Goal: Information Seeking & Learning: Find specific fact

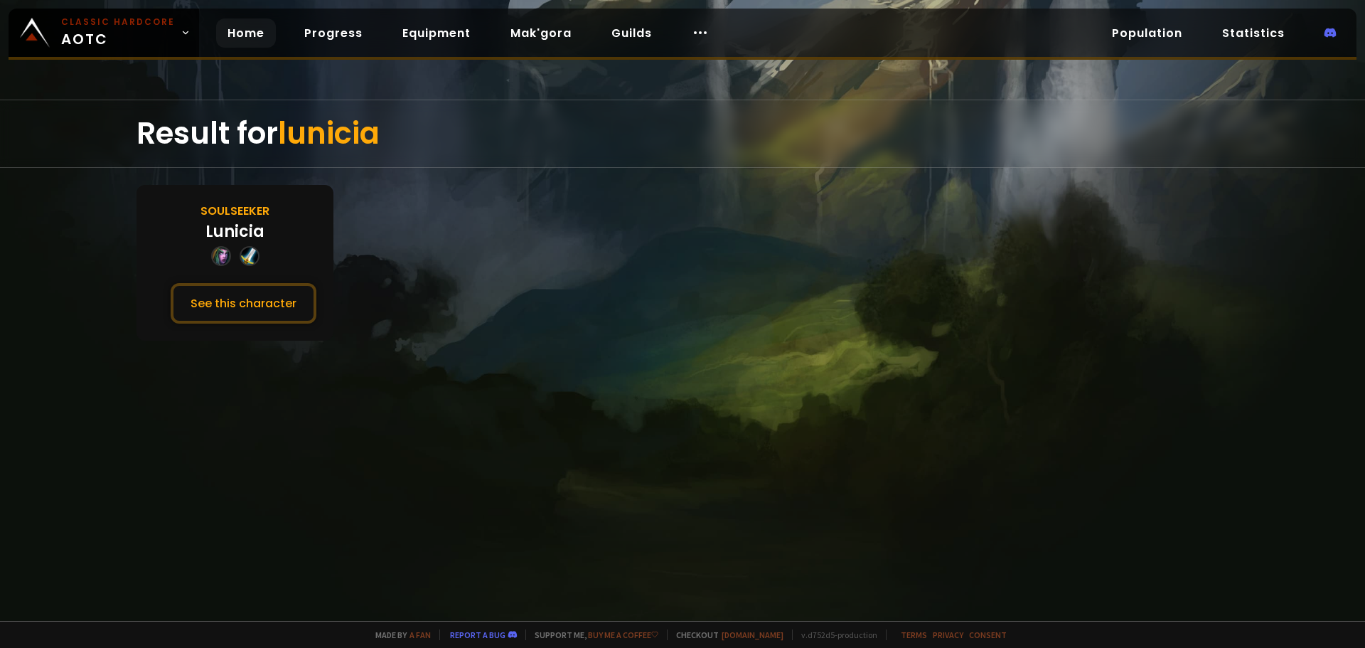
click at [242, 38] on link "Home" at bounding box center [246, 32] width 60 height 29
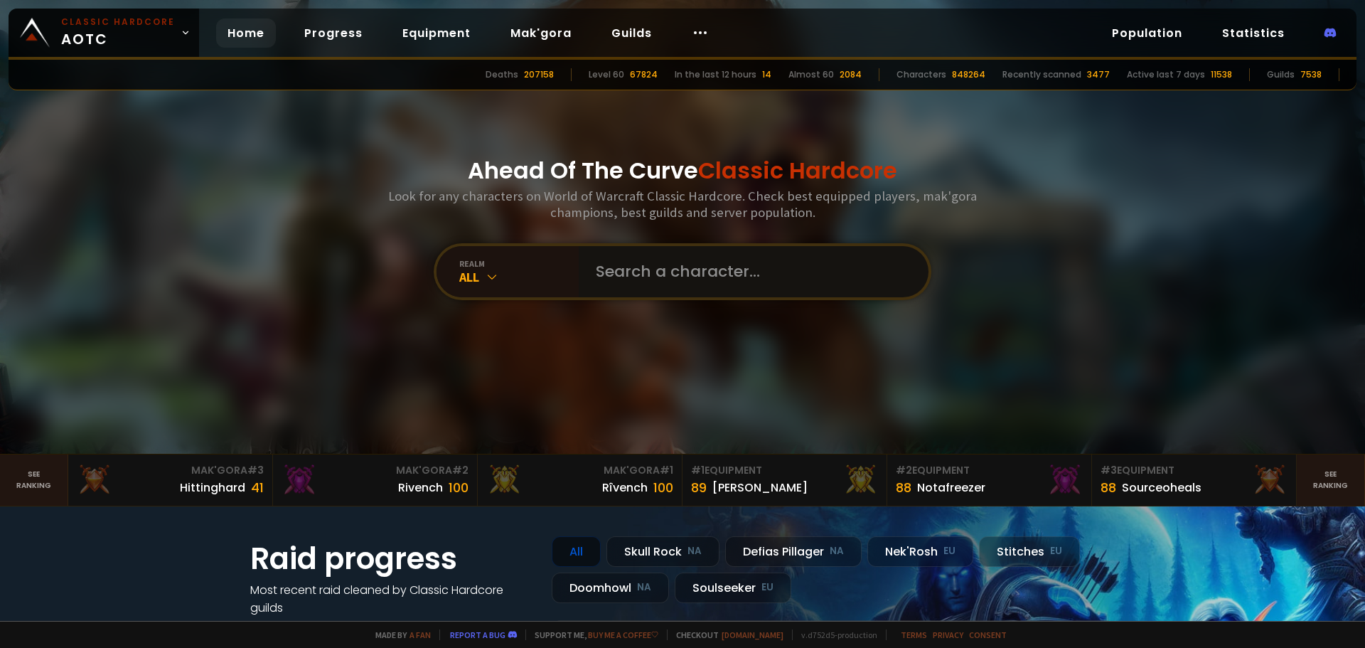
click at [618, 277] on input "text" at bounding box center [749, 271] width 324 height 51
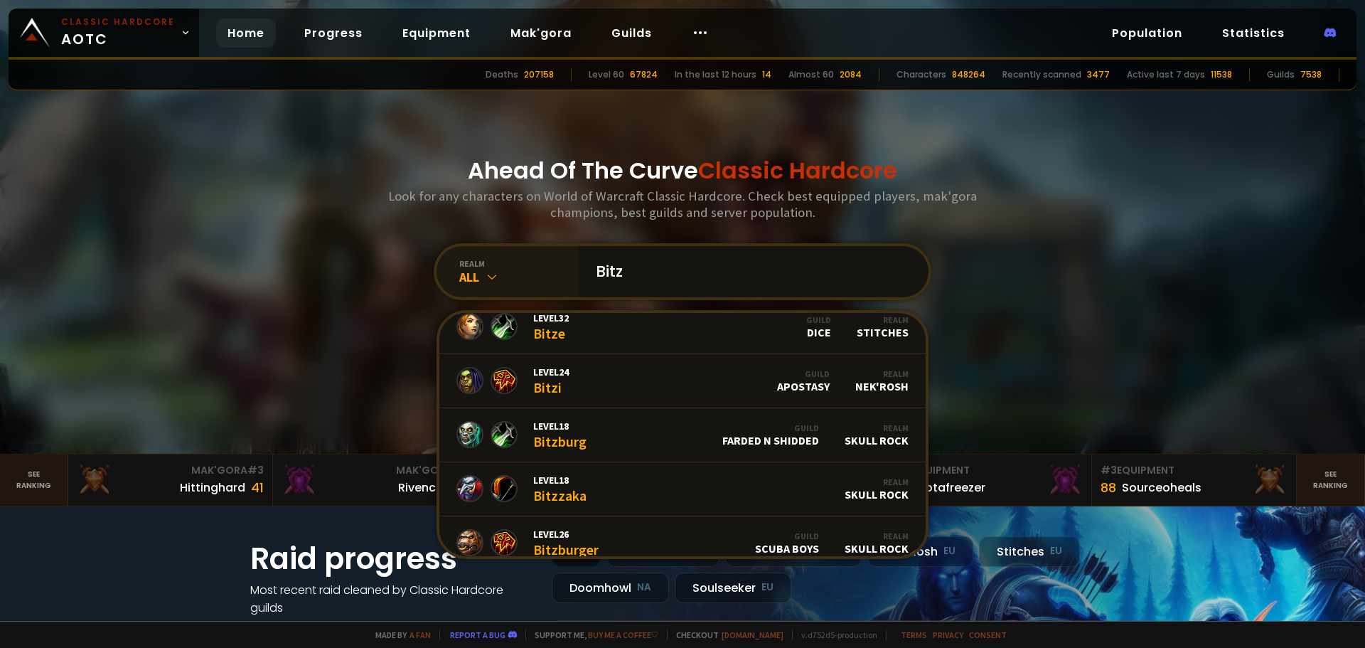
scroll to position [142, 0]
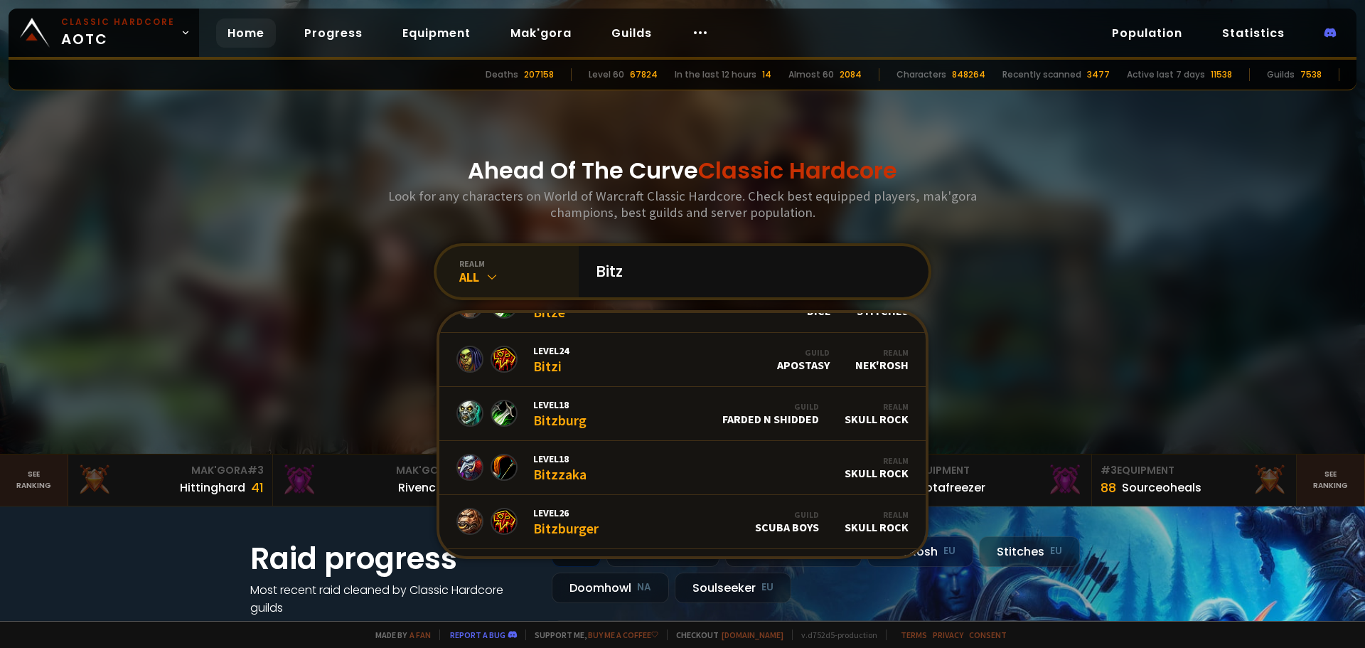
click at [485, 269] on icon at bounding box center [492, 276] width 14 height 14
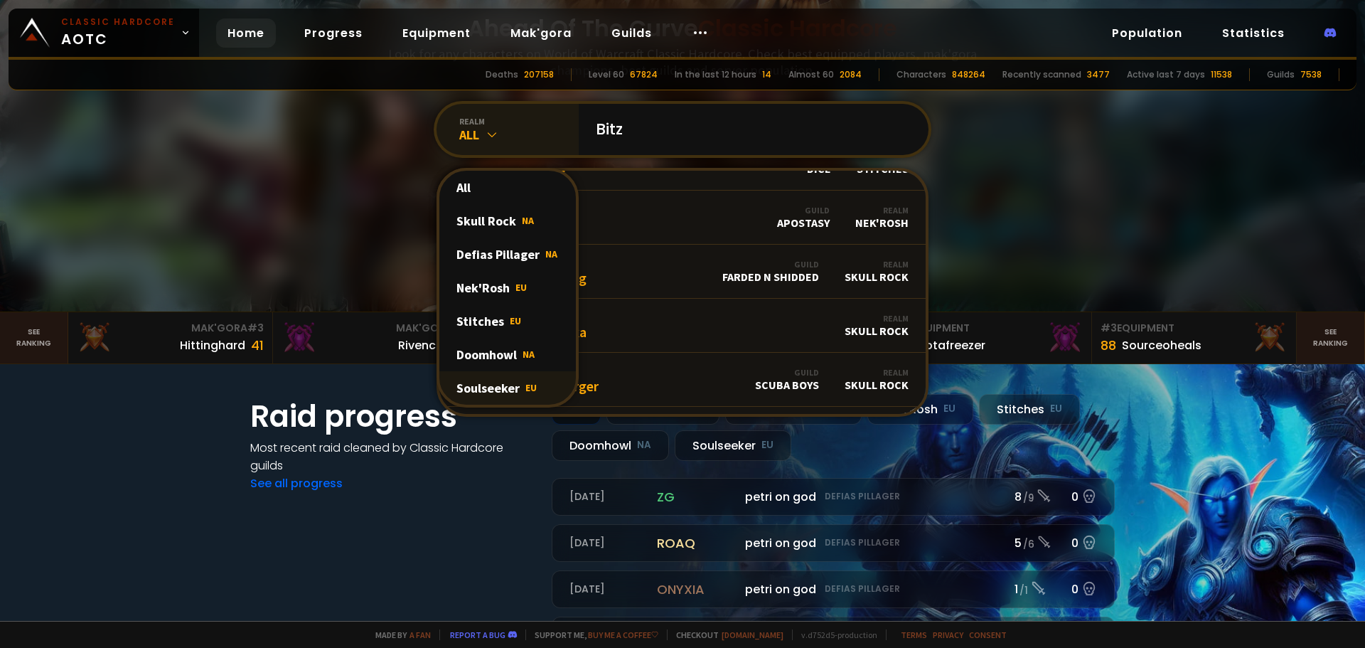
click at [488, 389] on div "Soulseeker EU" at bounding box center [507, 387] width 137 height 33
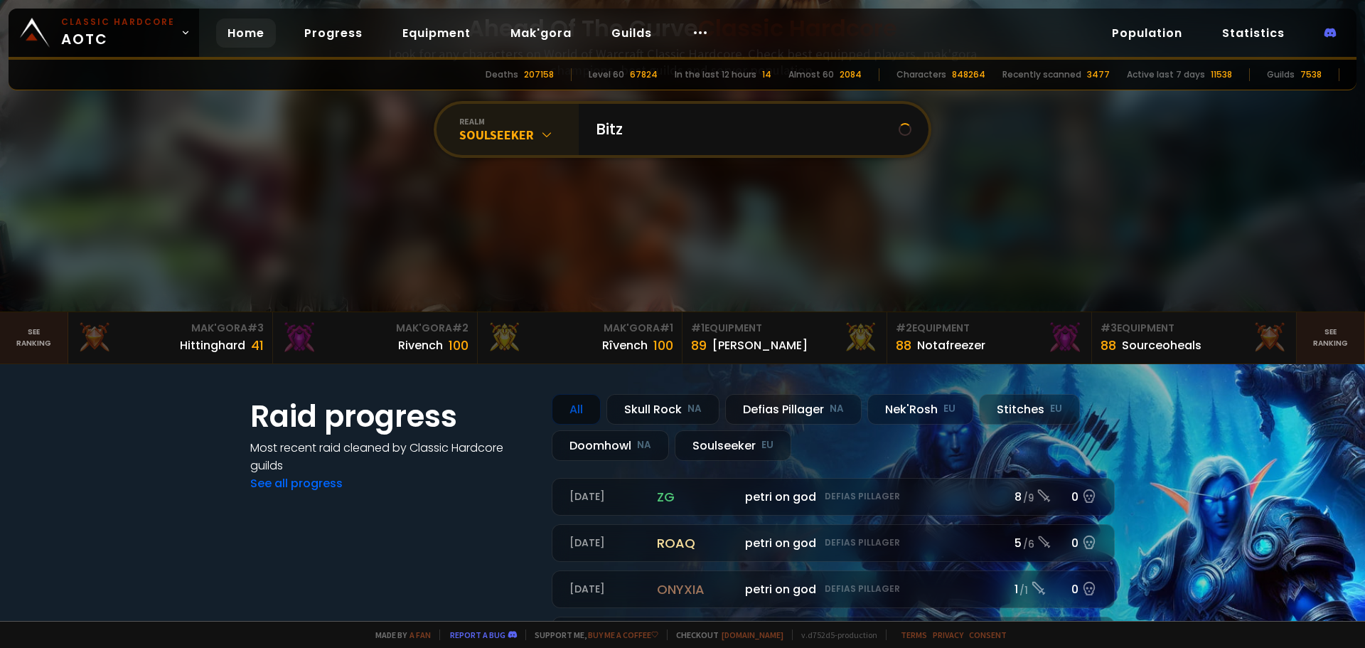
scroll to position [0, 0]
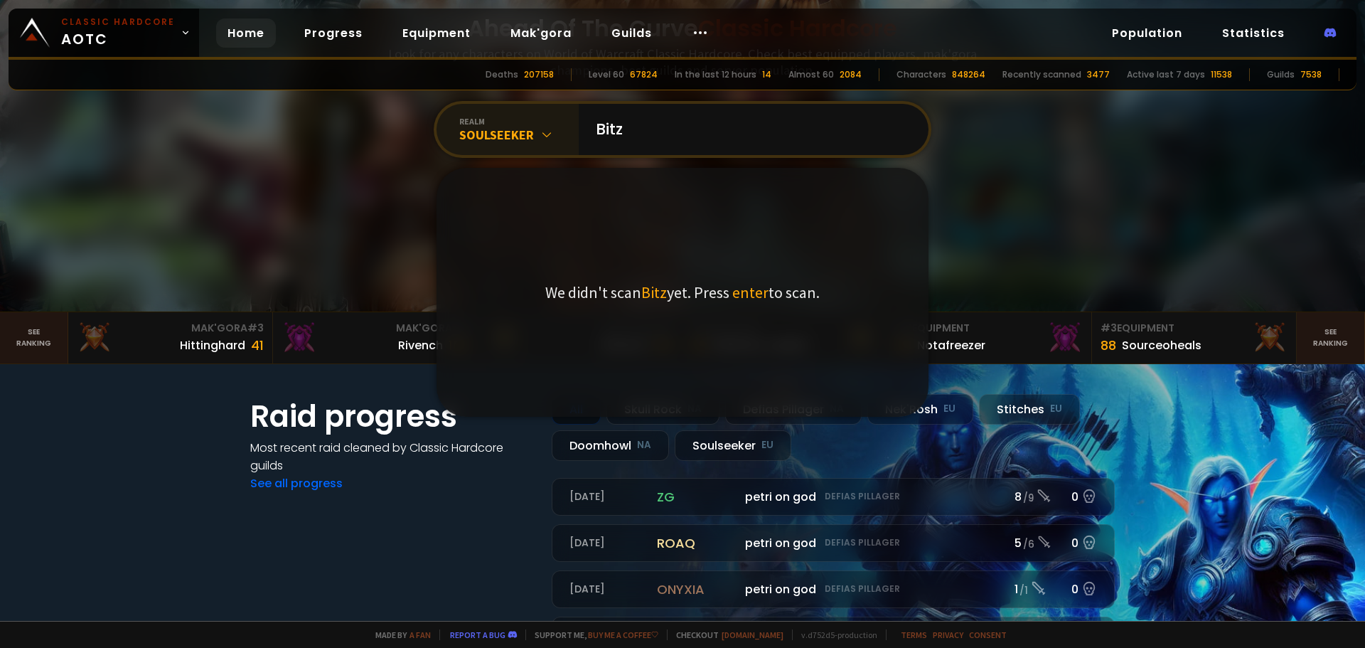
click at [1212, 190] on div at bounding box center [682, 85] width 1365 height 454
click at [700, 141] on input "Bitz" at bounding box center [749, 129] width 324 height 51
type input "B"
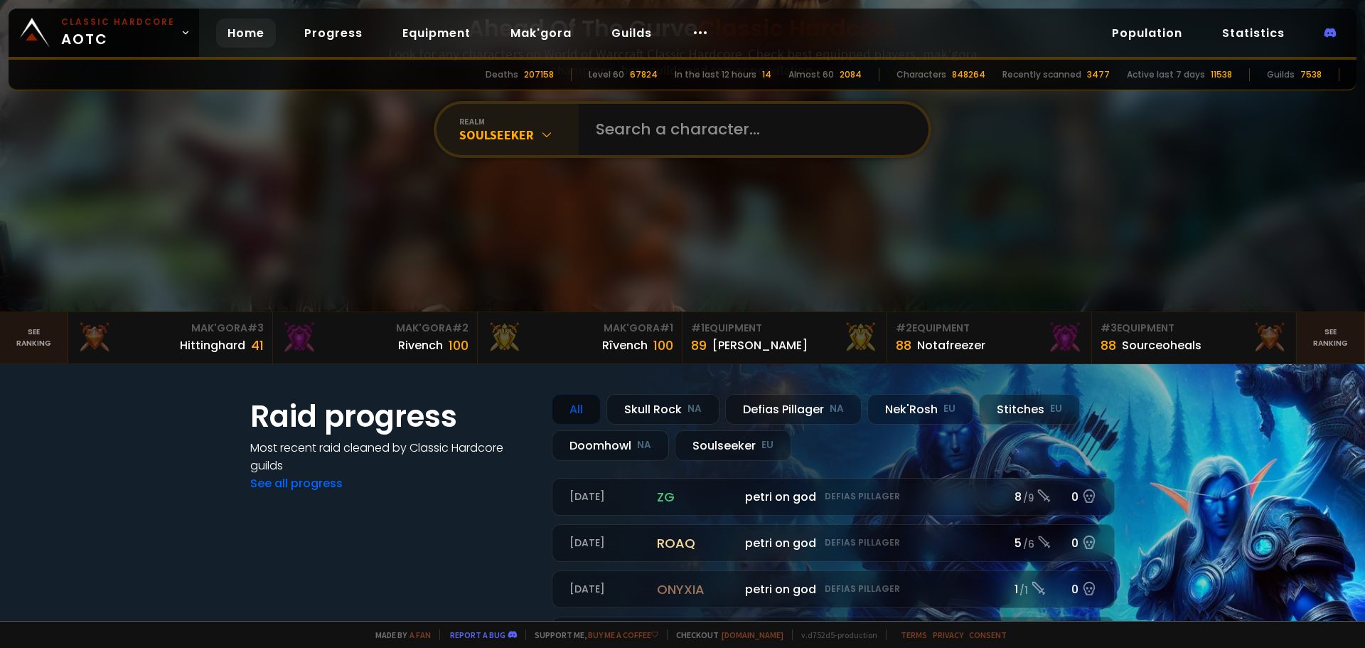
click at [1067, 201] on div "Ahead Of The Curve Classic Hardcore Look for any characters on World of Warcraf…" at bounding box center [683, 85] width 857 height 454
click at [646, 131] on input "text" at bounding box center [749, 129] width 324 height 51
type input "Bitz"
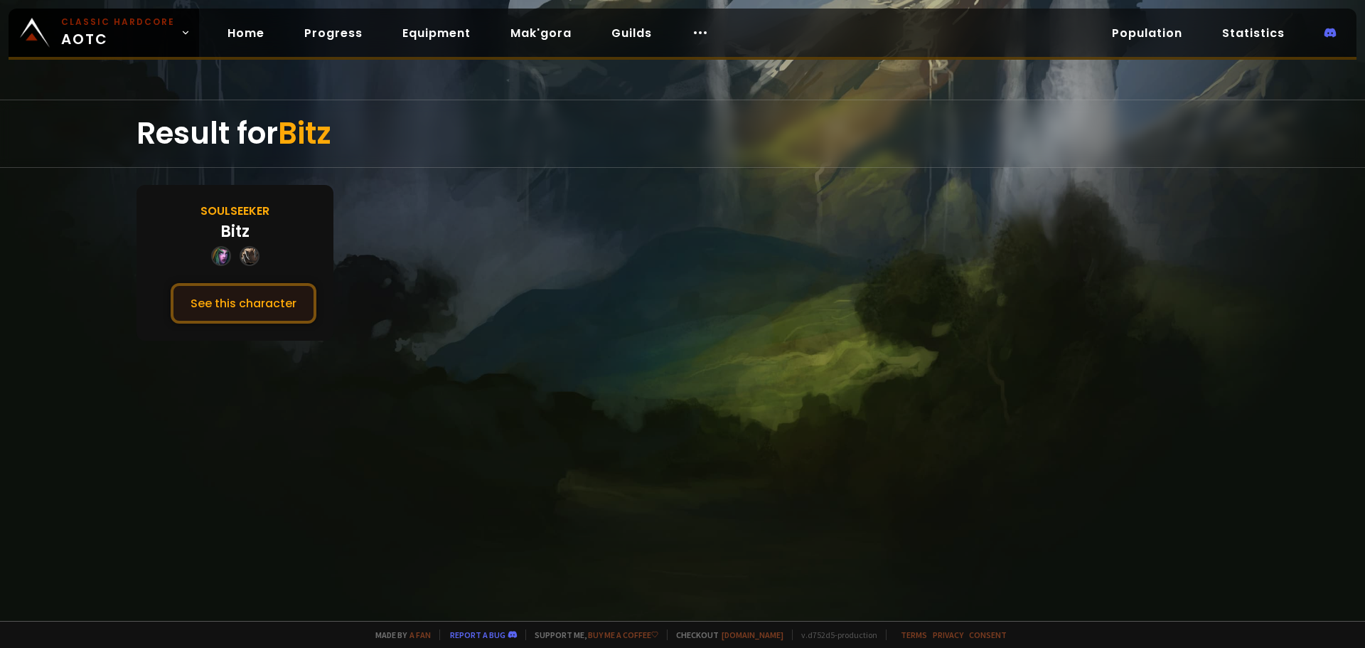
click at [242, 295] on button "See this character" at bounding box center [244, 303] width 146 height 41
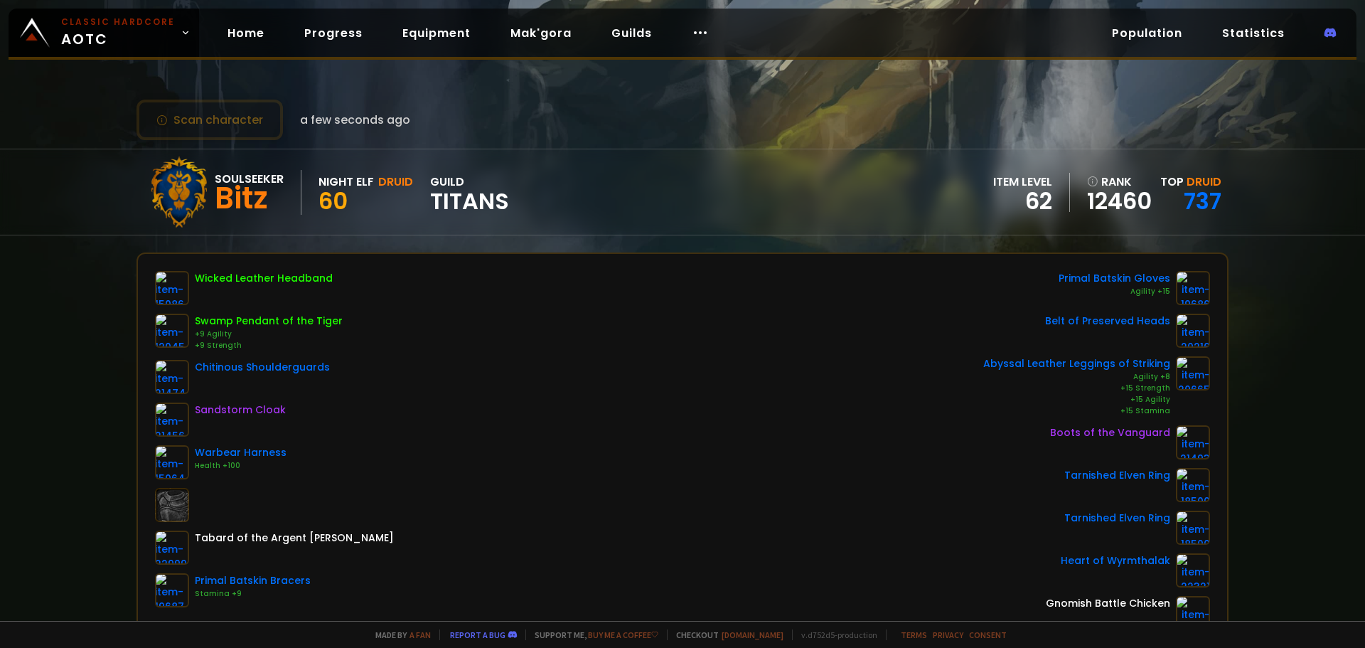
scroll to position [71, 0]
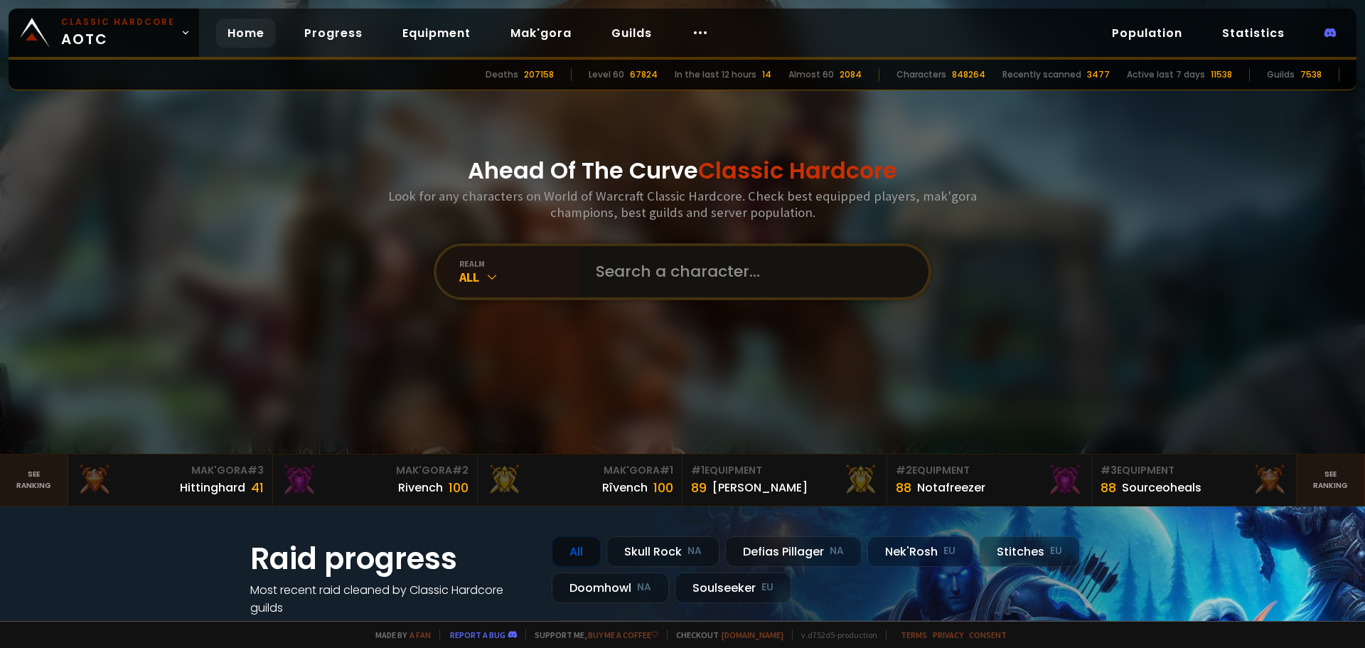
click at [631, 252] on input "text" at bounding box center [749, 271] width 324 height 51
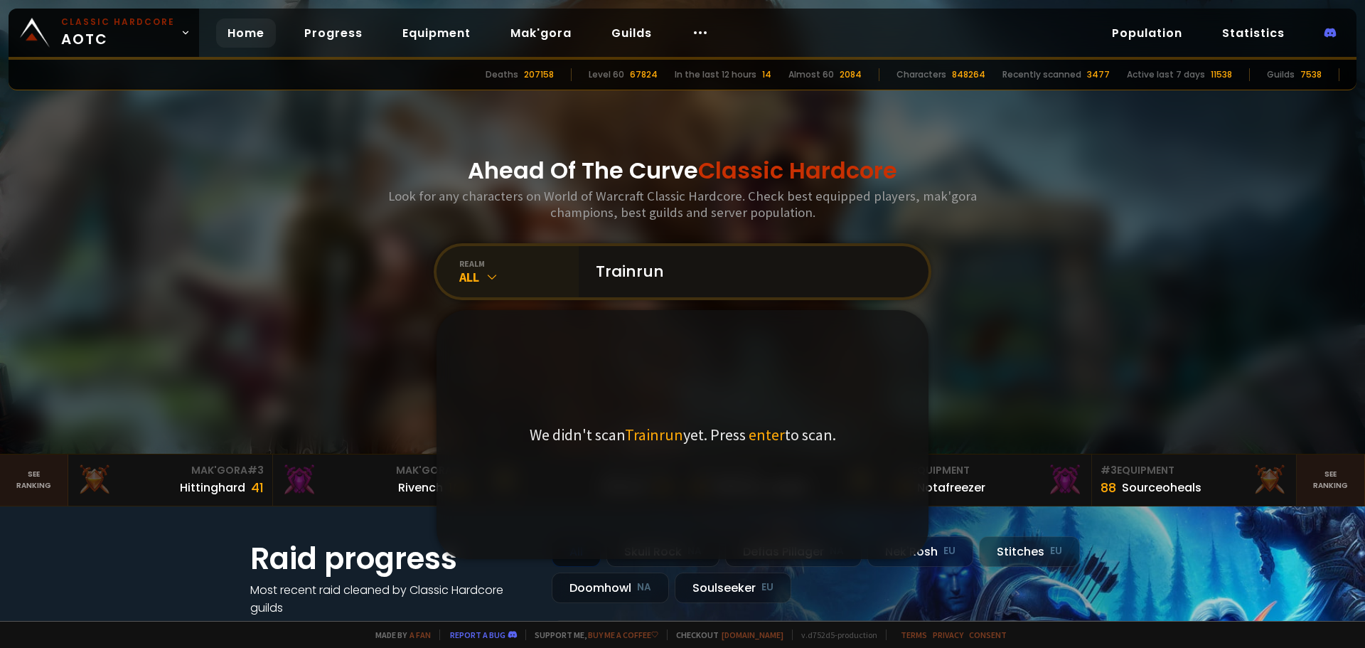
type input "Trainrun"
click at [491, 271] on icon at bounding box center [492, 276] width 14 height 14
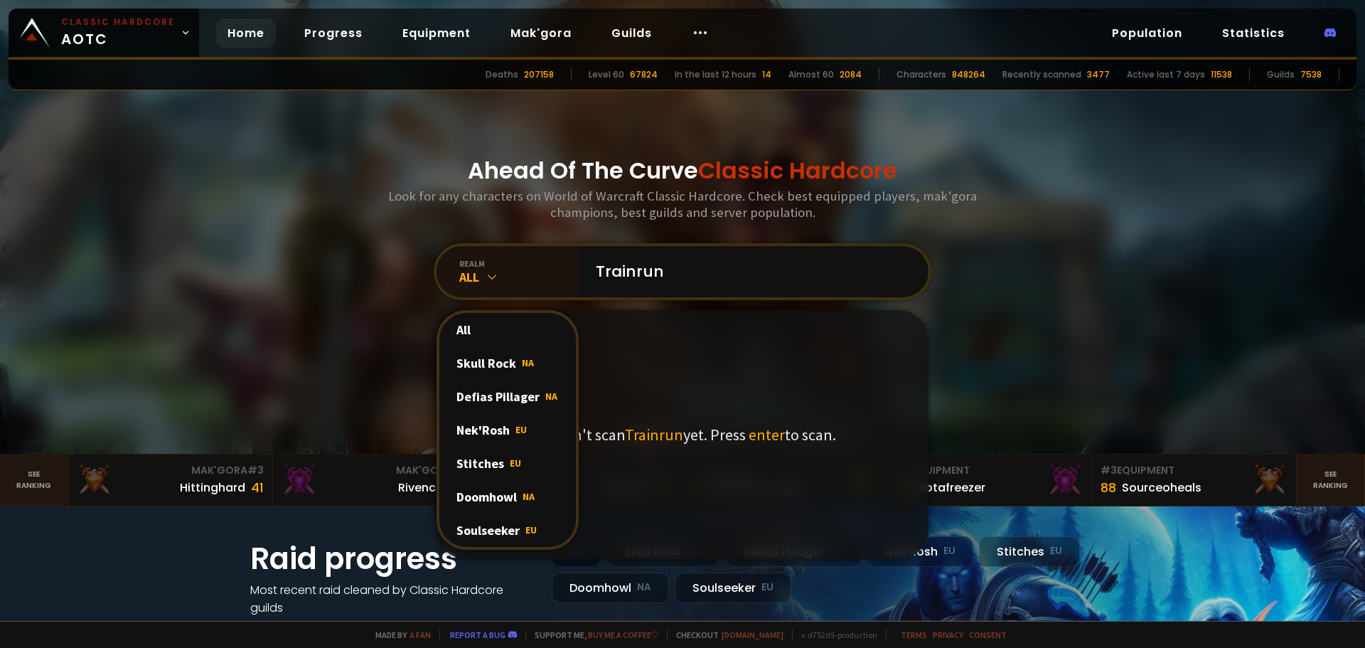
click at [487, 534] on div "Soulseeker EU" at bounding box center [507, 529] width 137 height 33
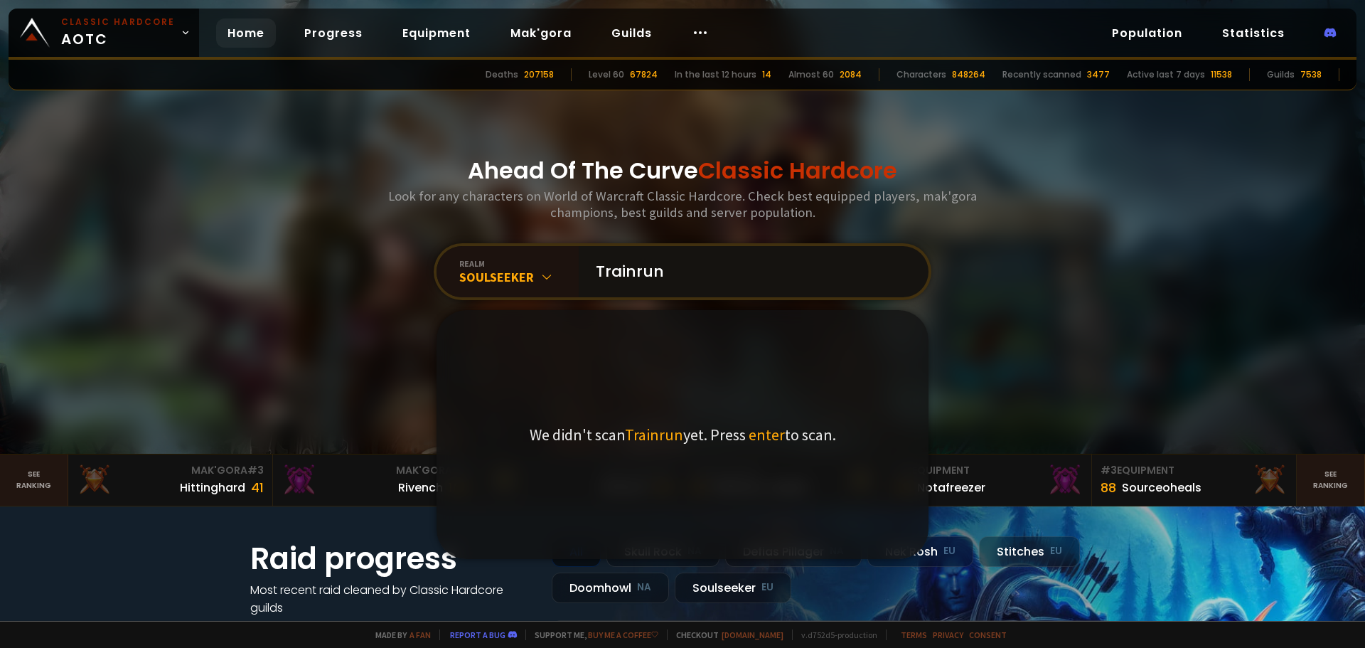
click at [750, 280] on input "Trainrun" at bounding box center [749, 271] width 324 height 51
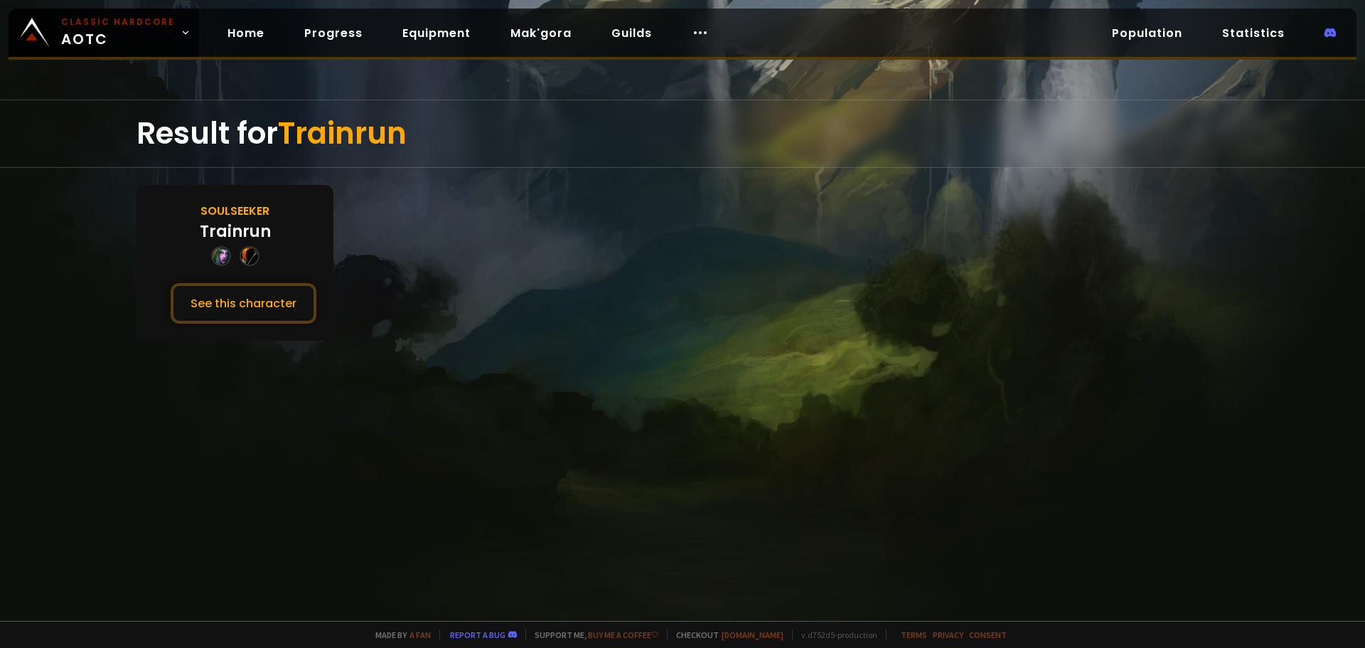
click at [245, 265] on div at bounding box center [250, 256] width 20 height 20
click at [257, 301] on button "See this character" at bounding box center [244, 303] width 146 height 41
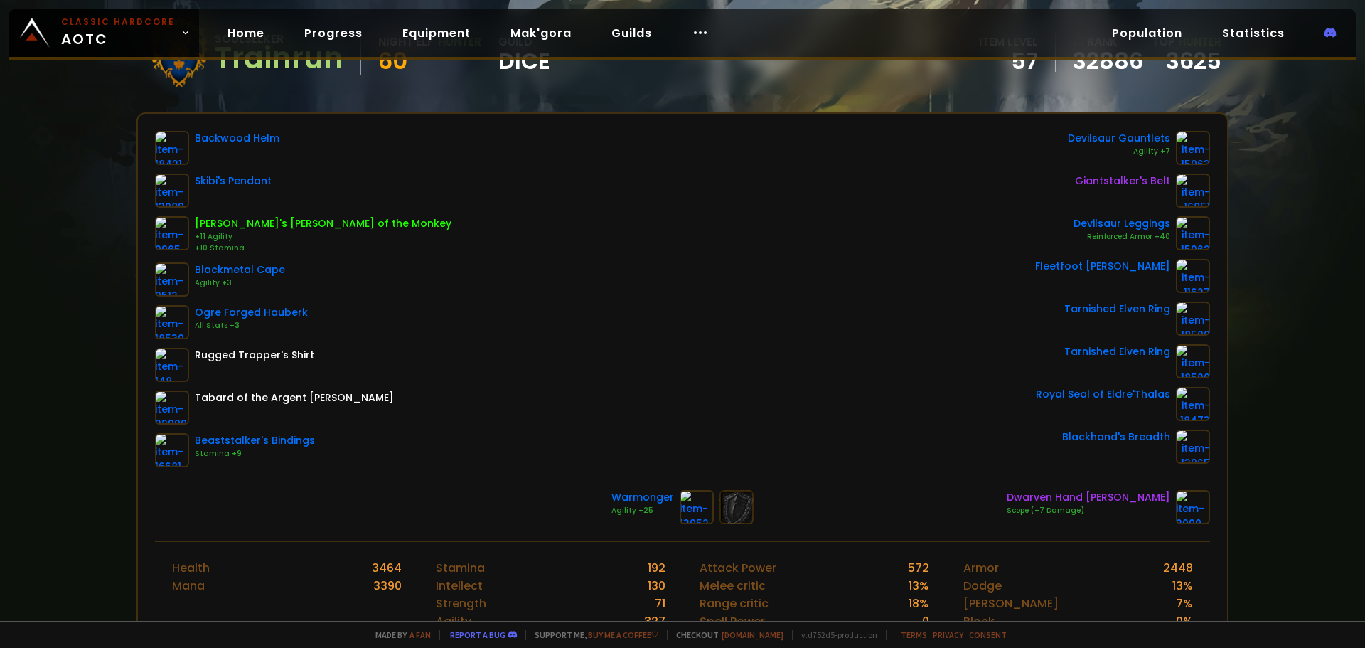
scroll to position [142, 0]
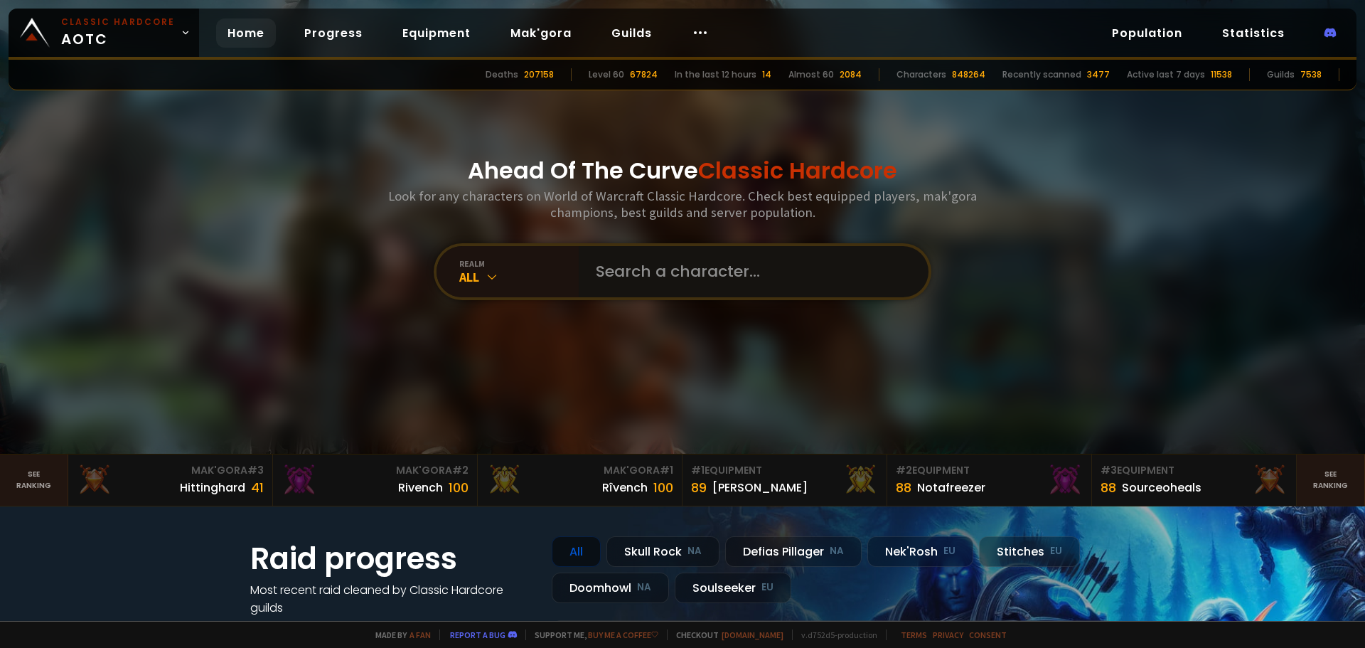
click at [676, 271] on input "text" at bounding box center [749, 271] width 324 height 51
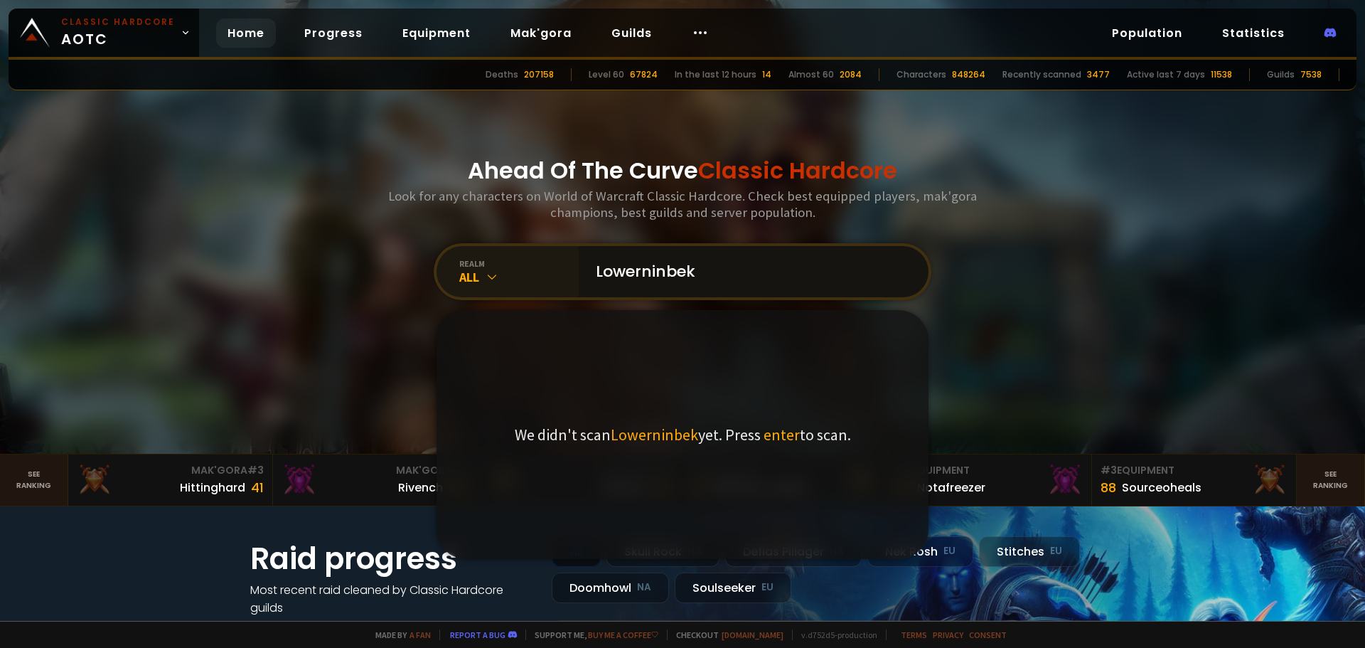
type input "Lowerninbek"
click at [473, 272] on div "All" at bounding box center [518, 277] width 119 height 16
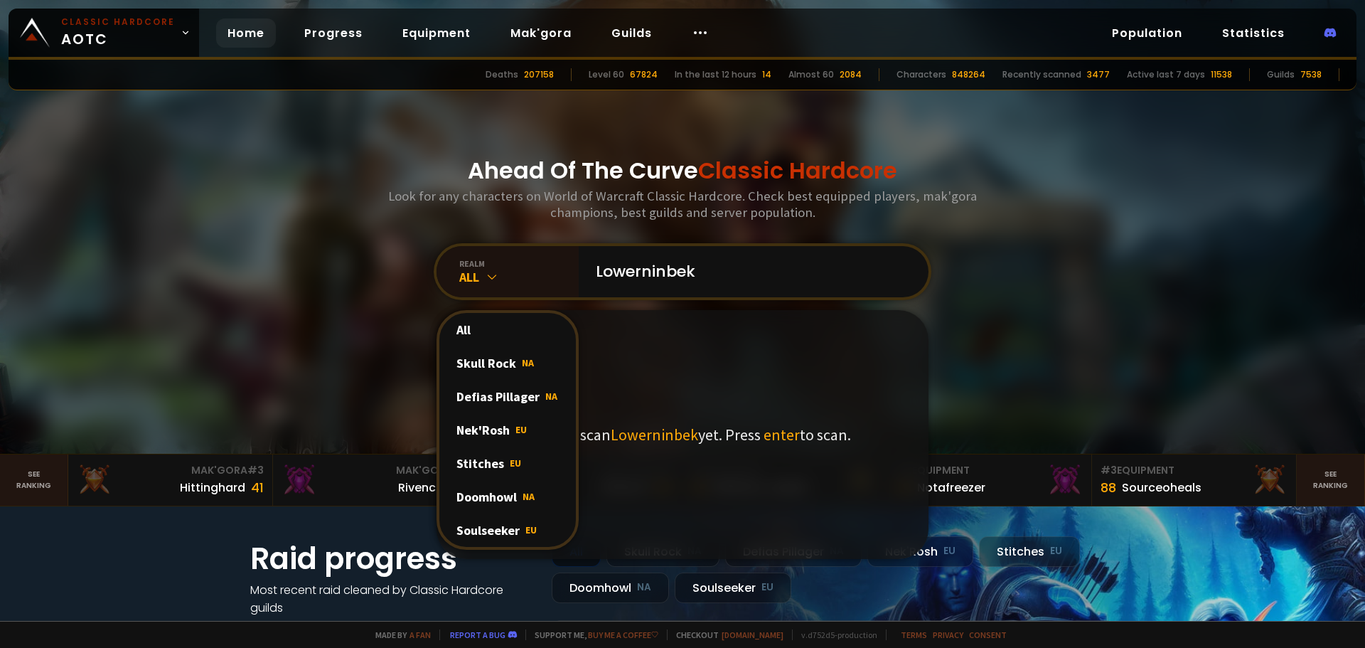
click at [470, 527] on div "Soulseeker EU" at bounding box center [507, 529] width 137 height 33
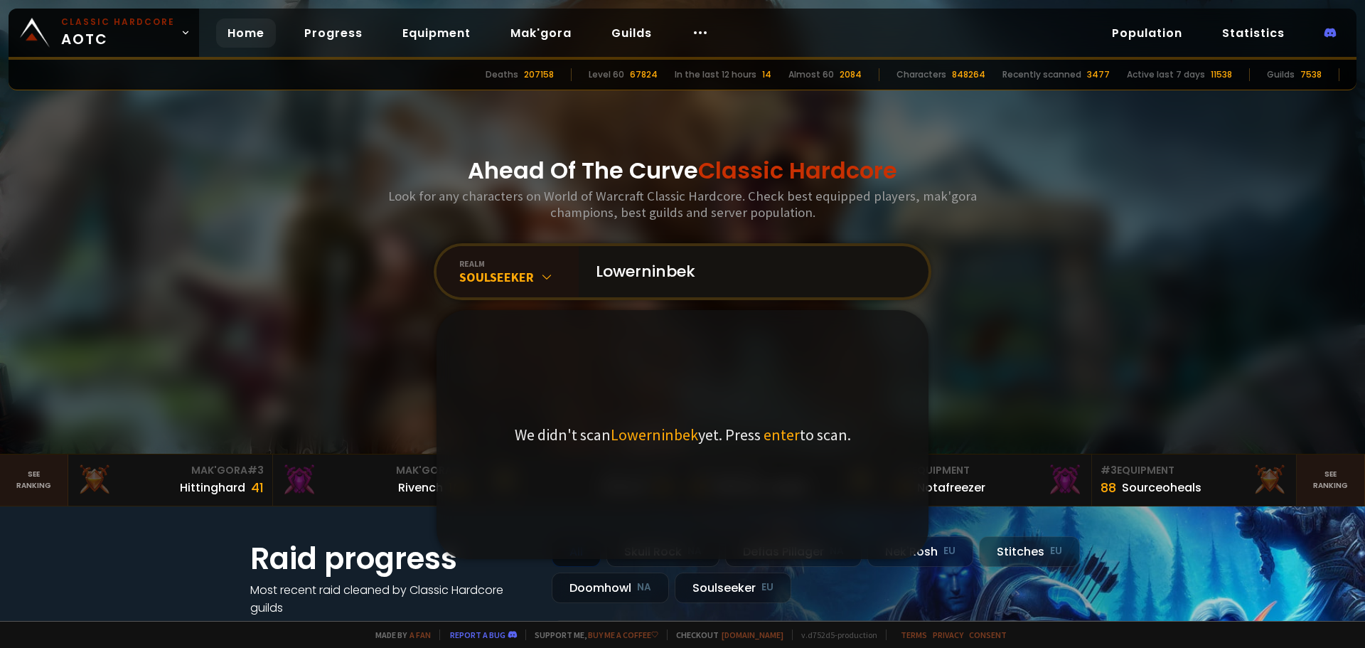
click at [706, 268] on input "Lowerninbek" at bounding box center [749, 271] width 324 height 51
